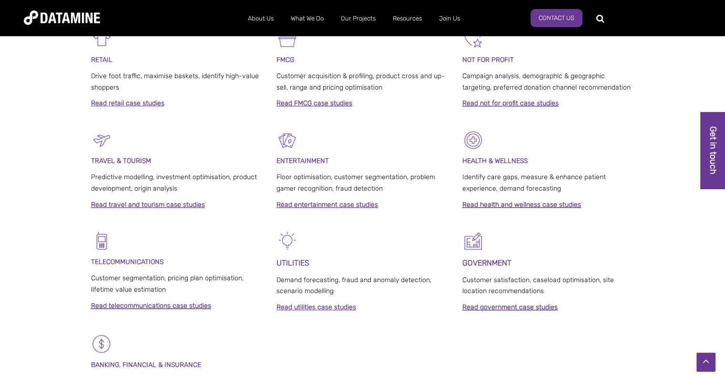
scroll to position [436, 0]
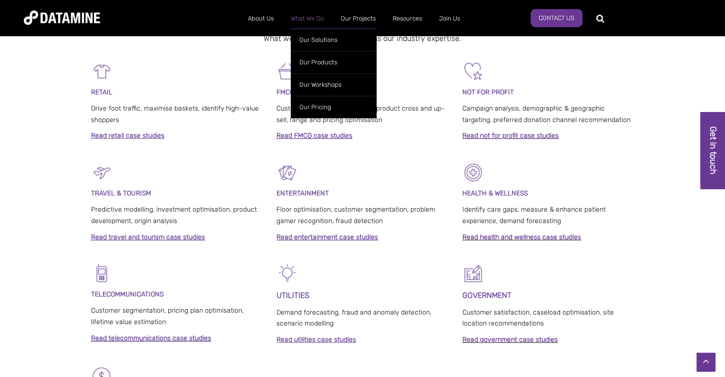
click at [310, 13] on link "What We Do" at bounding box center [307, 18] width 50 height 25
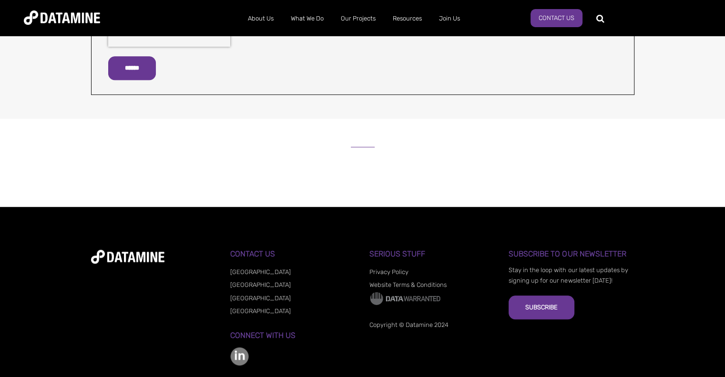
scroll to position [760, 0]
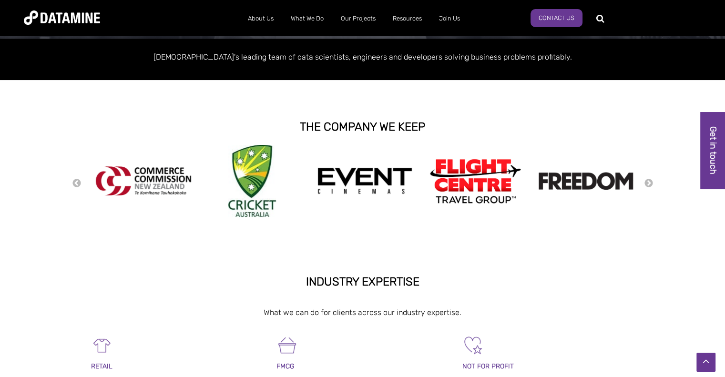
scroll to position [158, 0]
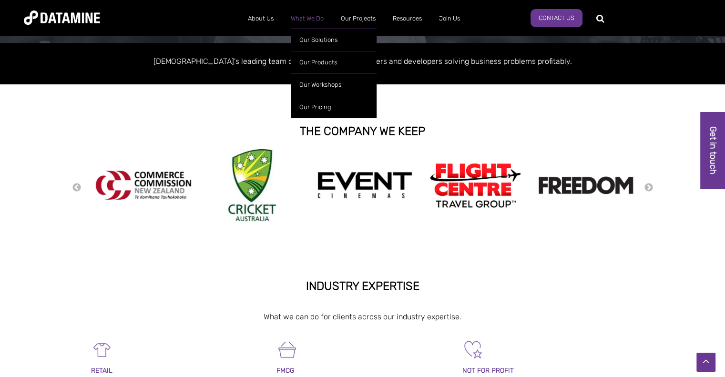
click at [297, 22] on link "What We Do" at bounding box center [307, 18] width 50 height 25
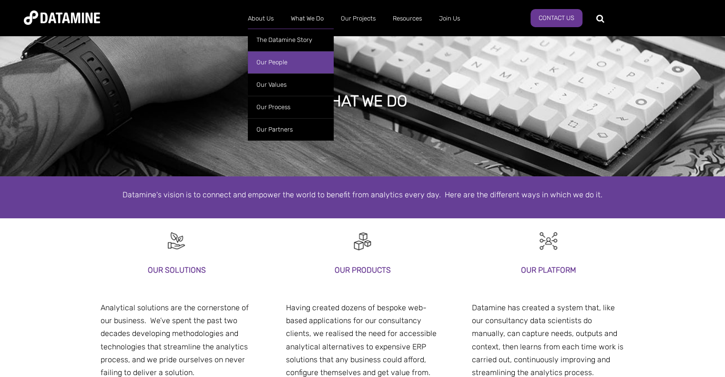
click at [272, 64] on link "Our People" at bounding box center [291, 62] width 86 height 22
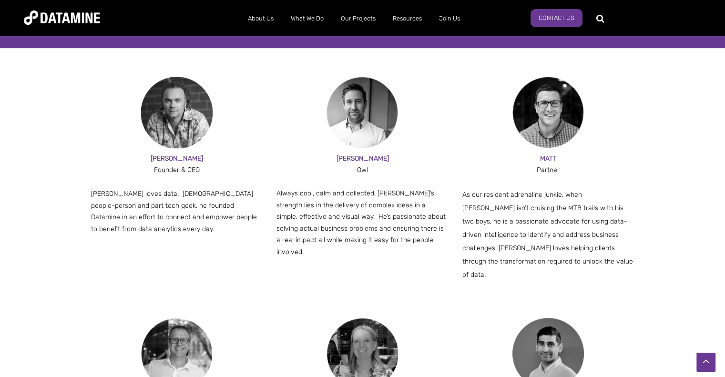
scroll to position [575, 0]
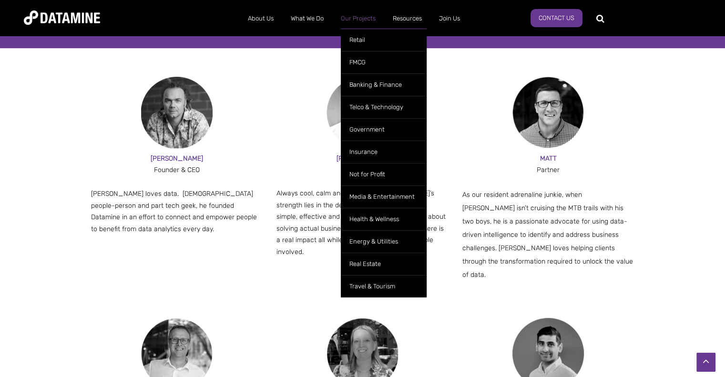
click at [357, 19] on link "Our Projects" at bounding box center [358, 18] width 52 height 25
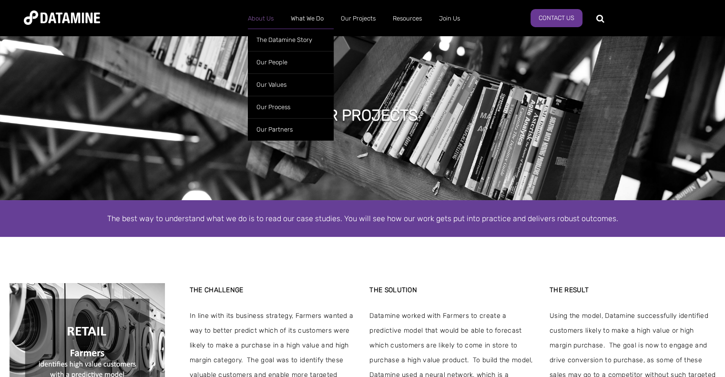
click at [269, 16] on link "About Us" at bounding box center [260, 18] width 43 height 25
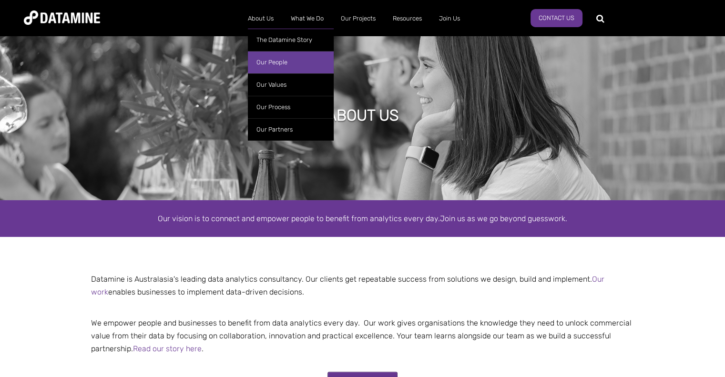
click at [272, 62] on link "Our People" at bounding box center [291, 62] width 86 height 22
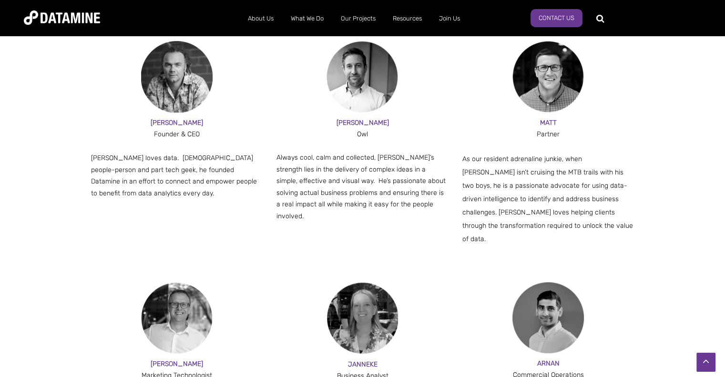
scroll to position [602, 0]
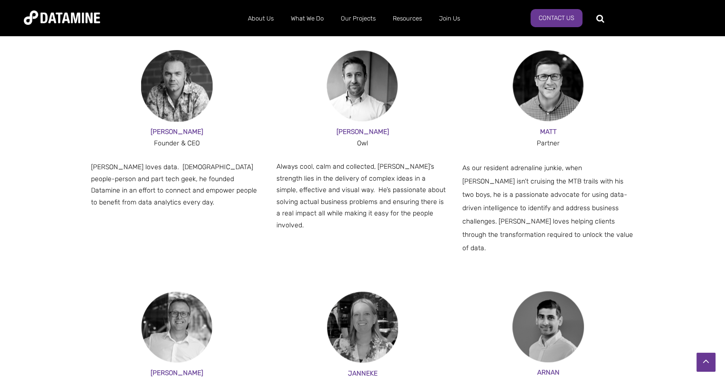
click at [272, 62] on div "[PERSON_NAME] & CEO [PERSON_NAME] loves data. [DEMOGRAPHIC_DATA] people-person …" at bounding box center [362, 170] width 543 height 241
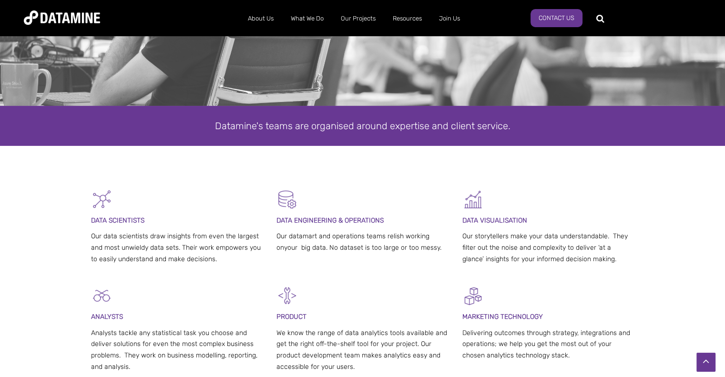
scroll to position [0, 0]
